Goal: Entertainment & Leisure: Consume media (video, audio)

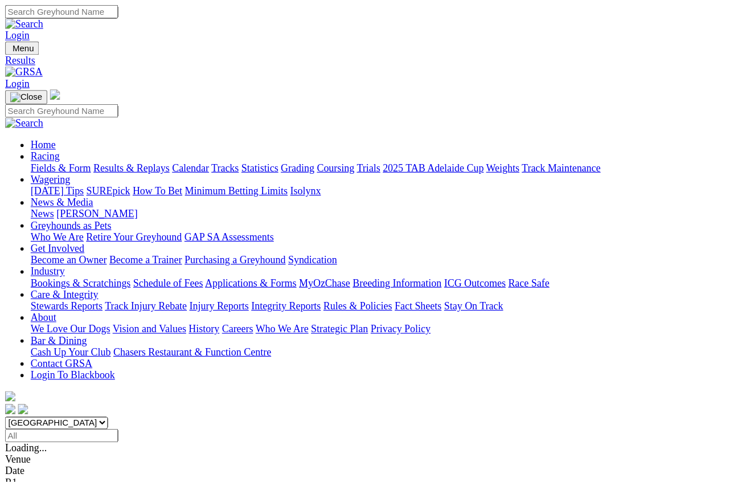
scroll to position [7, 0]
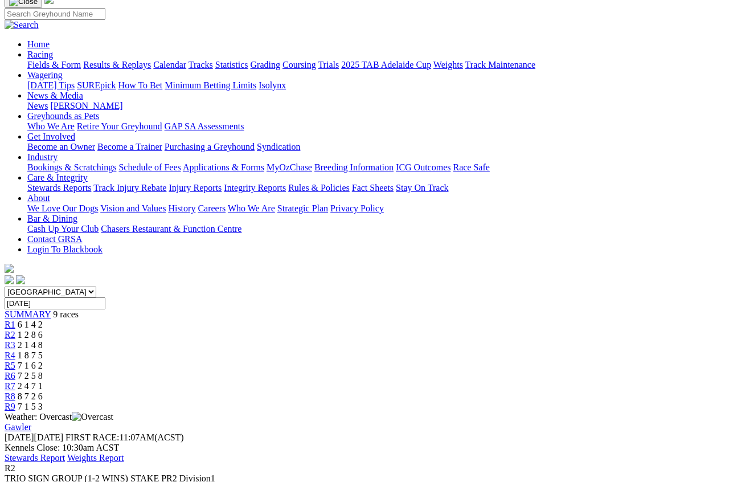
scroll to position [87, 0]
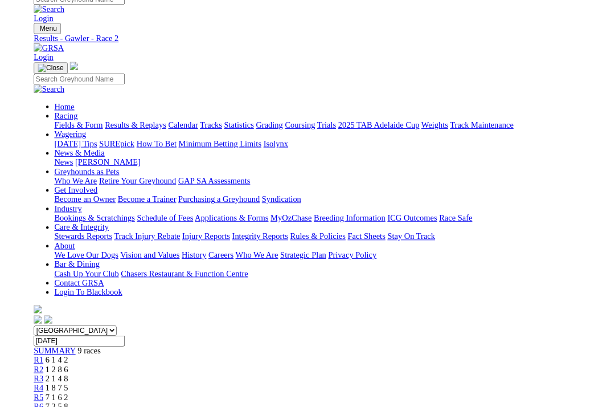
scroll to position [109, 0]
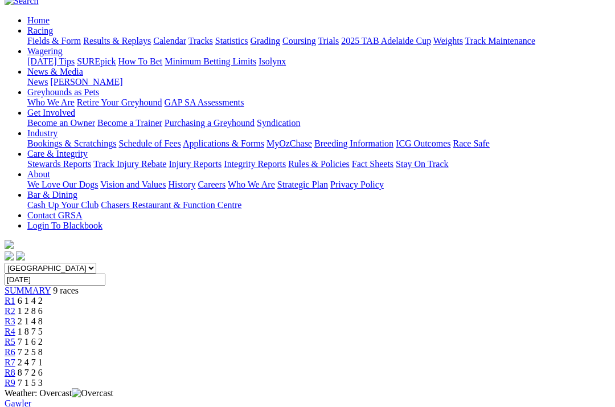
click at [15, 316] on span "R3" at bounding box center [10, 321] width 11 height 10
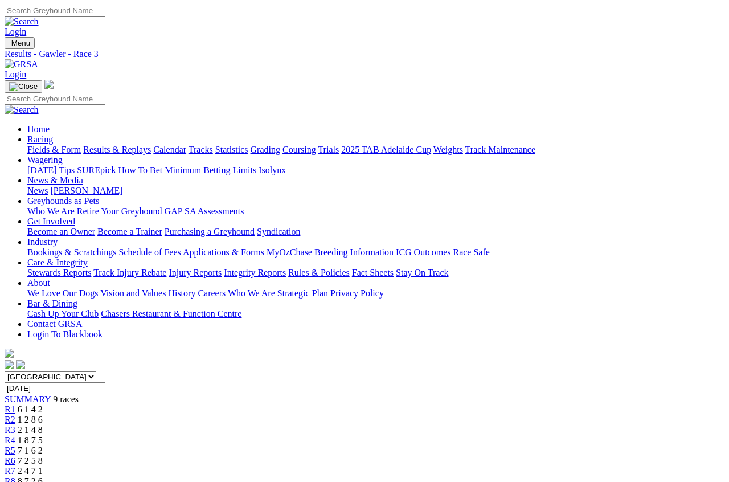
scroll to position [7, 0]
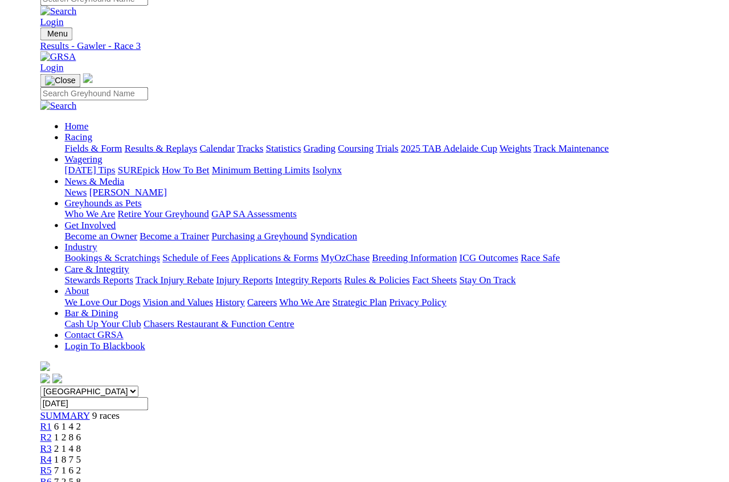
scroll to position [16, 0]
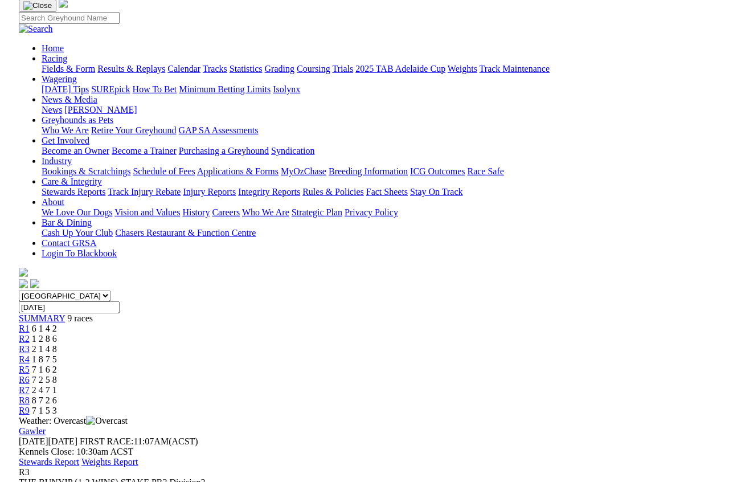
scroll to position [0, 0]
